Goal: Find specific page/section: Find specific page/section

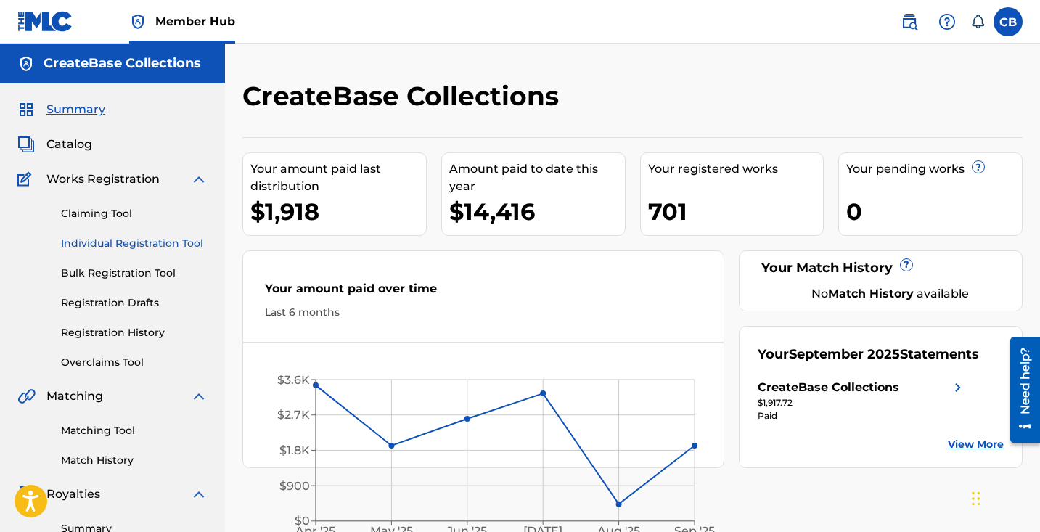
click at [164, 245] on link "Individual Registration Tool" at bounding box center [134, 243] width 147 height 15
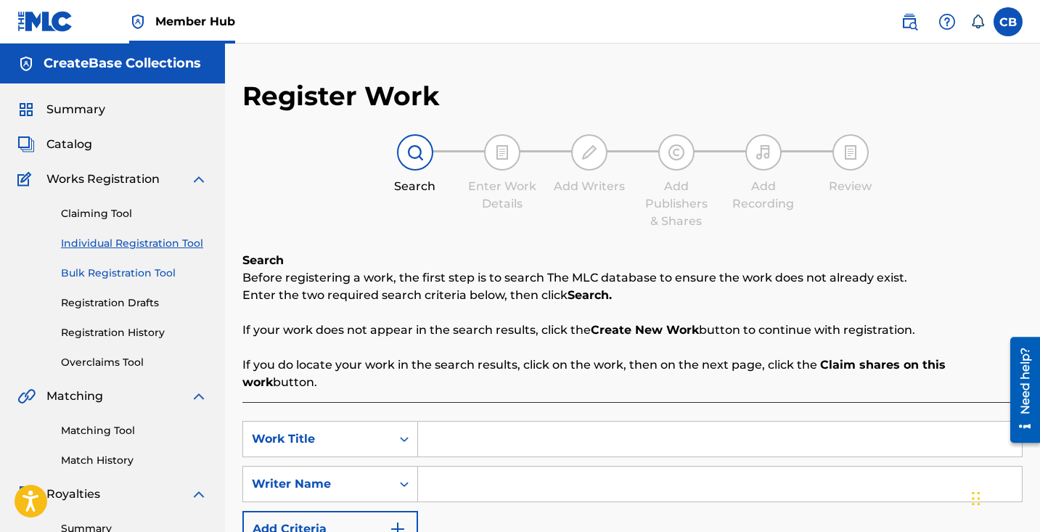
click at [161, 277] on link "Bulk Registration Tool" at bounding box center [134, 273] width 147 height 15
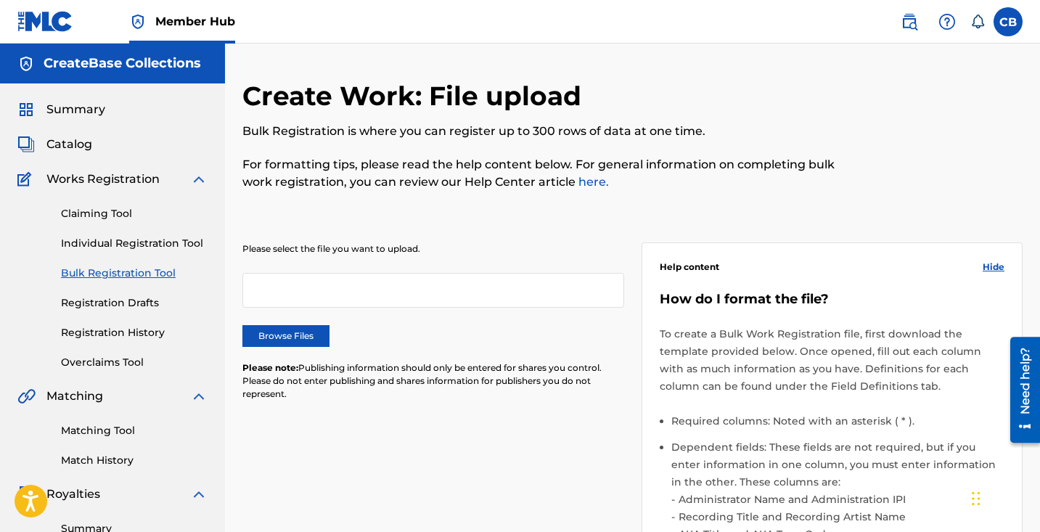
click at [594, 184] on link "here." at bounding box center [592, 182] width 33 height 14
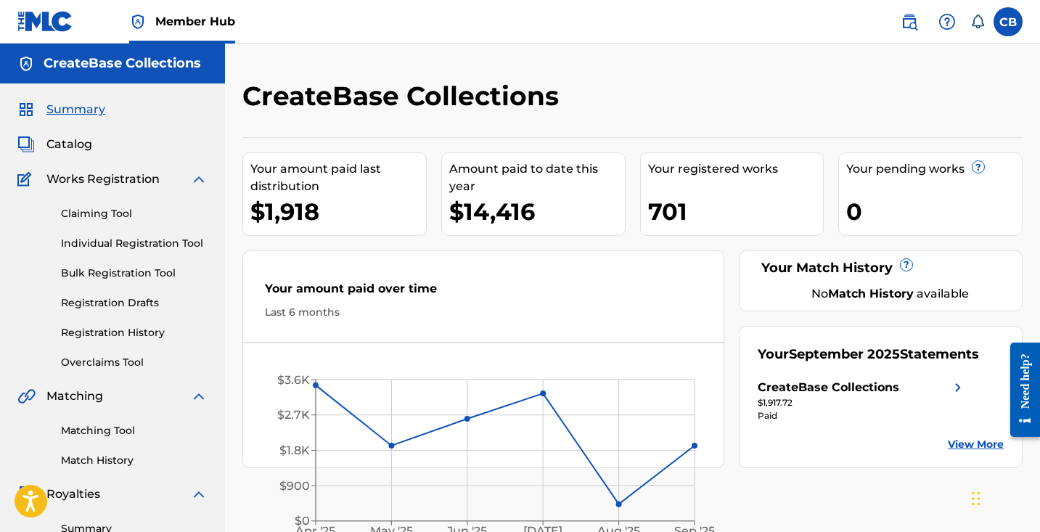
click at [81, 109] on span "Summary" at bounding box center [75, 109] width 59 height 17
click at [72, 141] on span "Catalog" at bounding box center [69, 144] width 46 height 17
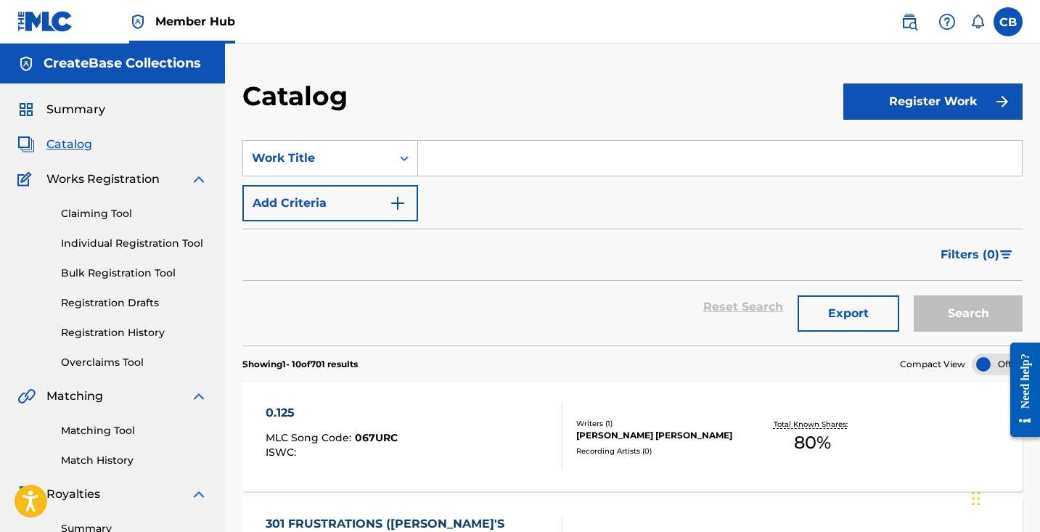
click at [534, 141] on input "Search Form" at bounding box center [720, 158] width 604 height 35
paste input "Meatless in [GEOGRAPHIC_DATA]"
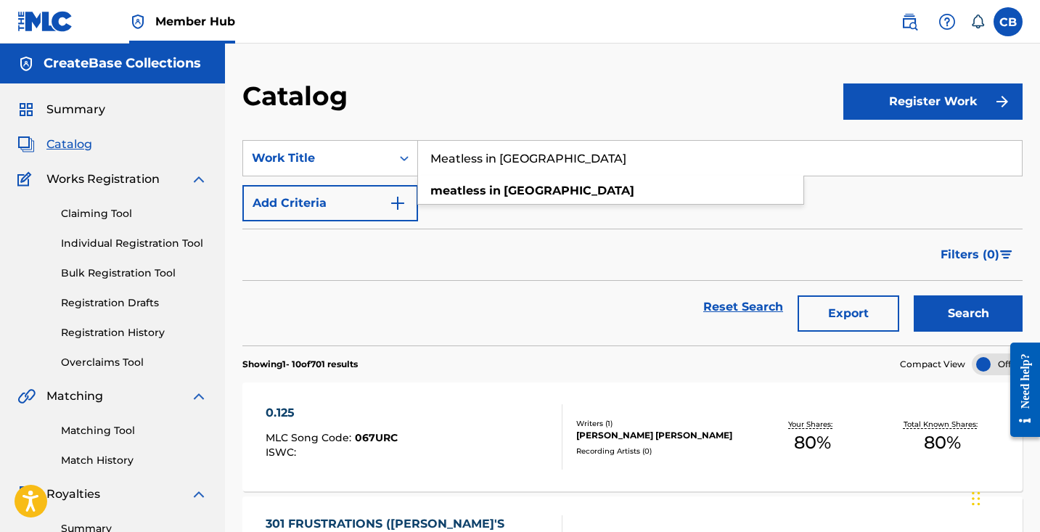
type input "Meatless in [GEOGRAPHIC_DATA]"
click at [914, 295] on button "Search" at bounding box center [968, 313] width 109 height 36
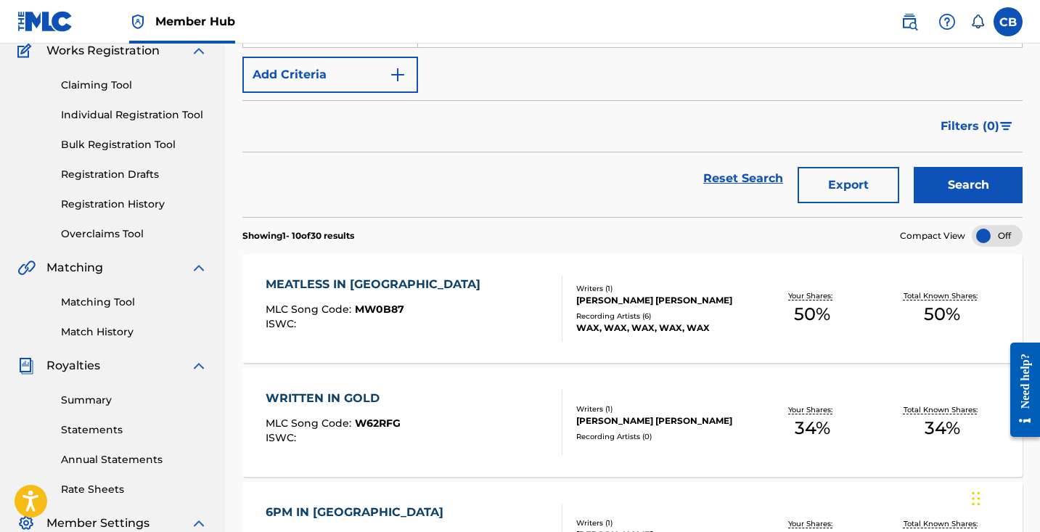
scroll to position [132, 0]
